Goal: Navigation & Orientation: Find specific page/section

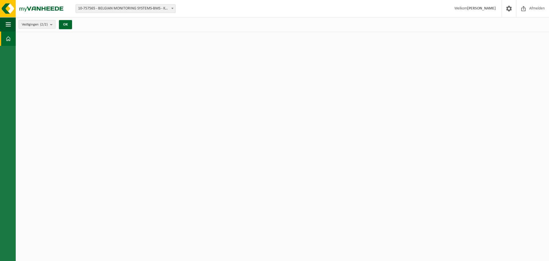
click at [51, 25] on button "Vestigingen (2/2)" at bounding box center [37, 24] width 37 height 9
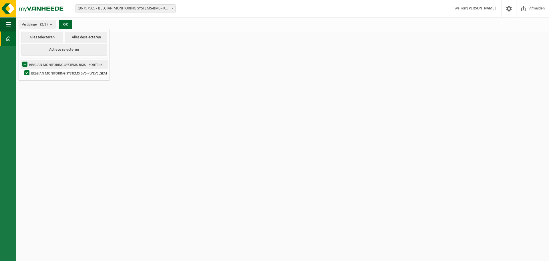
click at [53, 63] on label "BELGIAN MONITORING SYSTEMS-BMS - KORTRIJK" at bounding box center [64, 64] width 86 height 9
click at [20, 60] on input "BELGIAN MONITORING SYSTEMS-BMS - KORTRIJK" at bounding box center [20, 60] width 0 height 0
click at [32, 63] on label "BELGIAN MONITORING SYSTEMS-BMS - KORTRIJK" at bounding box center [64, 64] width 86 height 9
click at [20, 60] on input "BELGIAN MONITORING SYSTEMS-BMS - KORTRIJK" at bounding box center [20, 60] width 0 height 0
checkbox input "true"
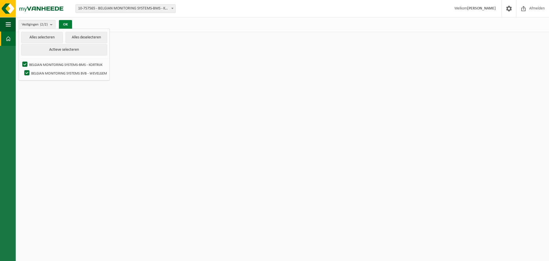
click at [65, 22] on button "OK" at bounding box center [65, 24] width 13 height 9
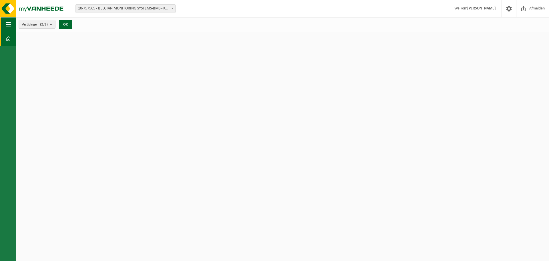
click at [9, 23] on span "button" at bounding box center [8, 24] width 5 height 14
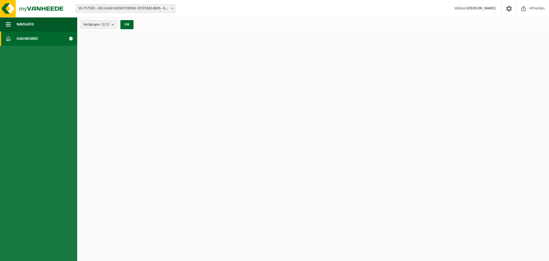
click at [29, 39] on span "Dashboard" at bounding box center [27, 38] width 21 height 14
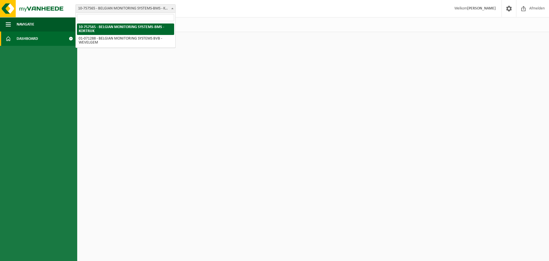
click at [170, 9] on span at bounding box center [173, 8] width 6 height 7
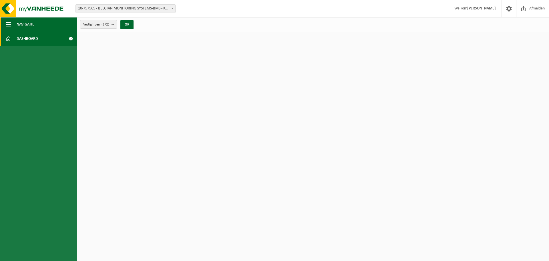
click at [7, 23] on span "button" at bounding box center [8, 24] width 5 height 14
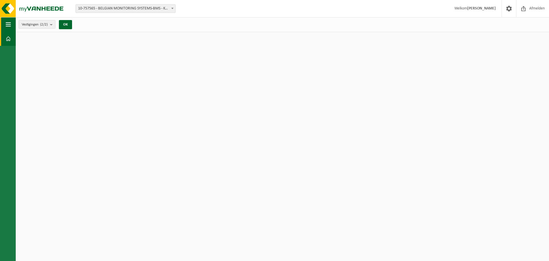
click at [7, 23] on span "button" at bounding box center [8, 24] width 5 height 14
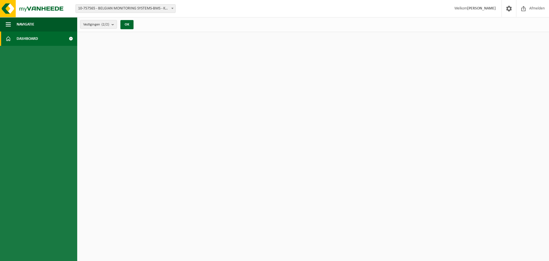
click at [24, 39] on span "Dashboard" at bounding box center [27, 38] width 21 height 14
click at [128, 24] on button "OK" at bounding box center [126, 24] width 13 height 9
click at [510, 7] on span at bounding box center [509, 8] width 9 height 17
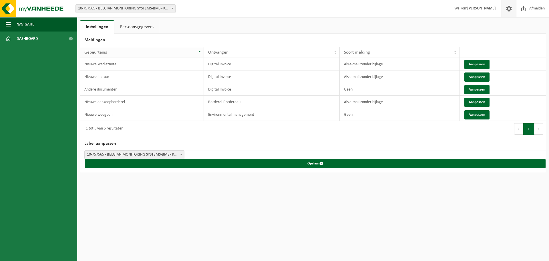
click at [200, 51] on th "Gebeurtenis" at bounding box center [142, 52] width 124 height 11
click at [200, 52] on th "Gebeurtenis" at bounding box center [142, 52] width 124 height 11
click at [200, 53] on th "Gebeurtenis" at bounding box center [142, 52] width 124 height 11
click at [134, 27] on link "Persoonsgegevens" at bounding box center [136, 26] width 45 height 13
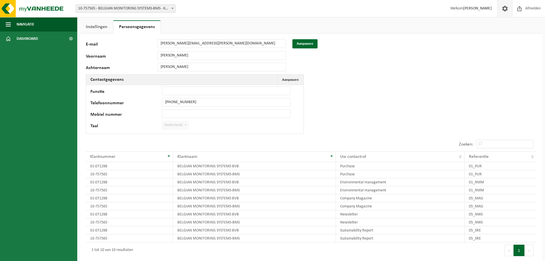
click at [88, 27] on link "Instellingen" at bounding box center [96, 26] width 33 height 13
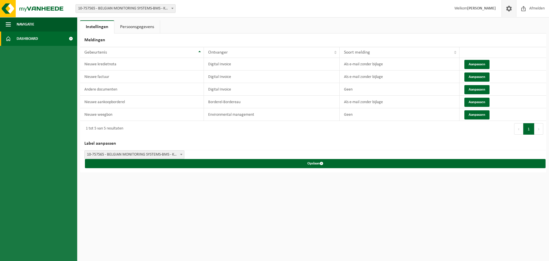
click at [22, 38] on span "Dashboard" at bounding box center [27, 38] width 21 height 14
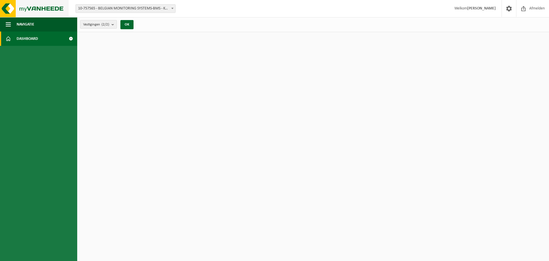
click at [11, 9] on img at bounding box center [34, 8] width 69 height 17
click at [36, 8] on img at bounding box center [34, 8] width 69 height 17
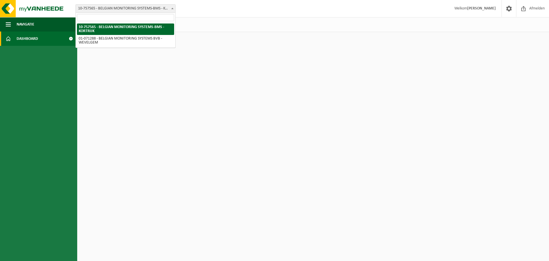
click at [119, 6] on span "10-757565 - BELGIAN MONITORING SYSTEMS-BMS - KORTRIJK" at bounding box center [126, 9] width 100 height 8
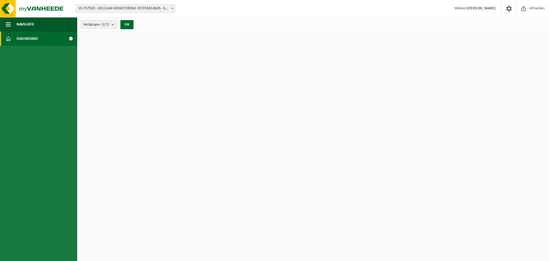
click at [477, 10] on strong "[PERSON_NAME]" at bounding box center [481, 8] width 29 height 4
click at [71, 40] on span at bounding box center [70, 38] width 13 height 14
click at [31, 23] on span "Navigatie" at bounding box center [26, 24] width 18 height 14
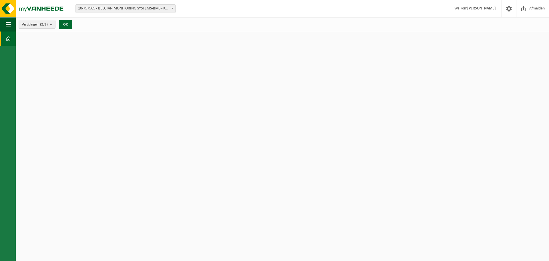
click at [7, 39] on span at bounding box center [8, 38] width 5 height 14
click at [27, 9] on img at bounding box center [34, 8] width 69 height 17
drag, startPoint x: 0, startPoint y: 0, endPoint x: 38, endPoint y: 7, distance: 38.6
click at [38, 7] on img at bounding box center [34, 8] width 69 height 17
click at [537, 8] on span "Afmelden" at bounding box center [537, 8] width 18 height 17
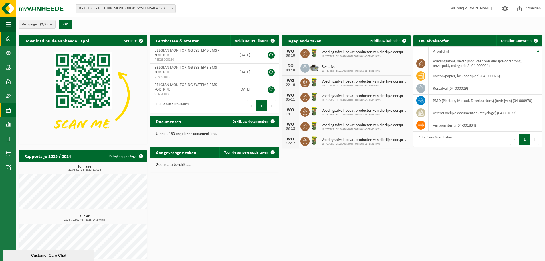
click at [9, 110] on span at bounding box center [8, 110] width 5 height 14
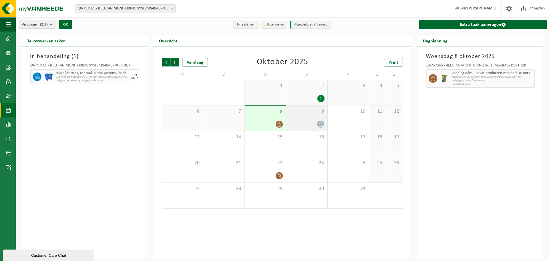
click at [313, 119] on div "9" at bounding box center [306, 117] width 41 height 25
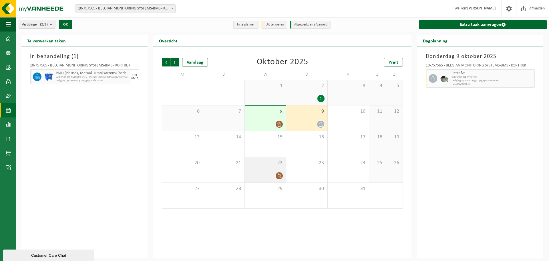
click at [275, 168] on div "22" at bounding box center [265, 169] width 41 height 25
